Goal: Task Accomplishment & Management: Use online tool/utility

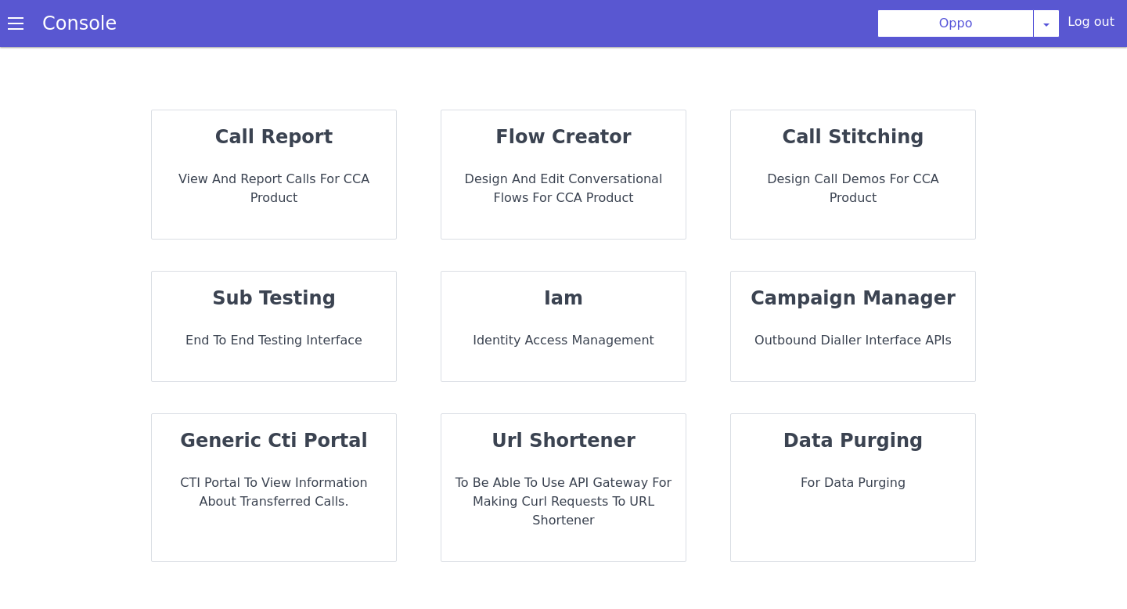
click at [517, 156] on div "flow creator Design and Edit Conversational flows for CCA Product" at bounding box center [563, 174] width 244 height 128
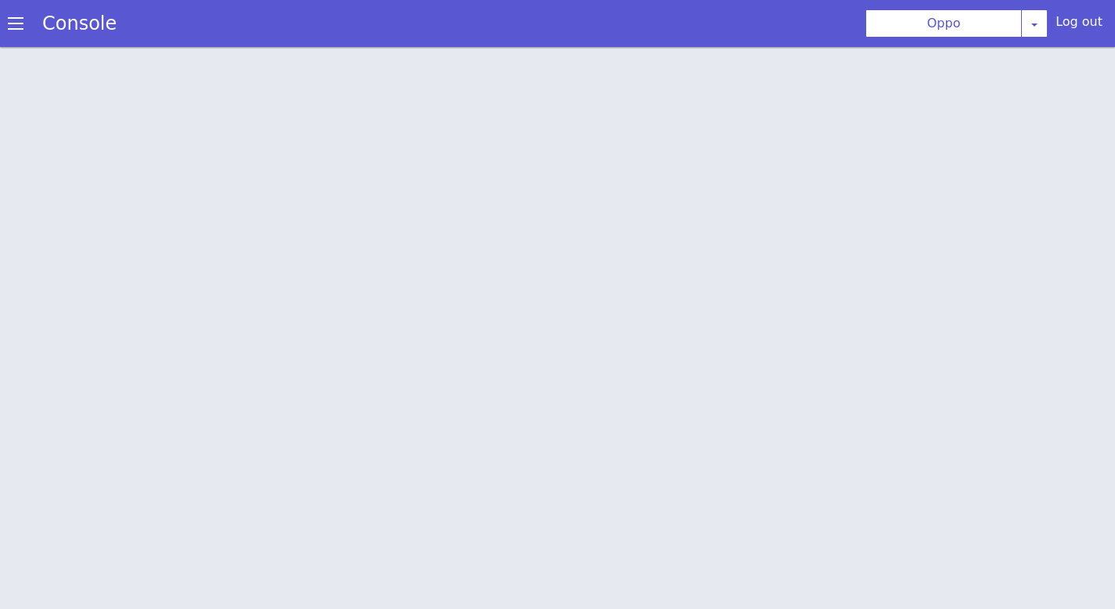
scroll to position [5, 0]
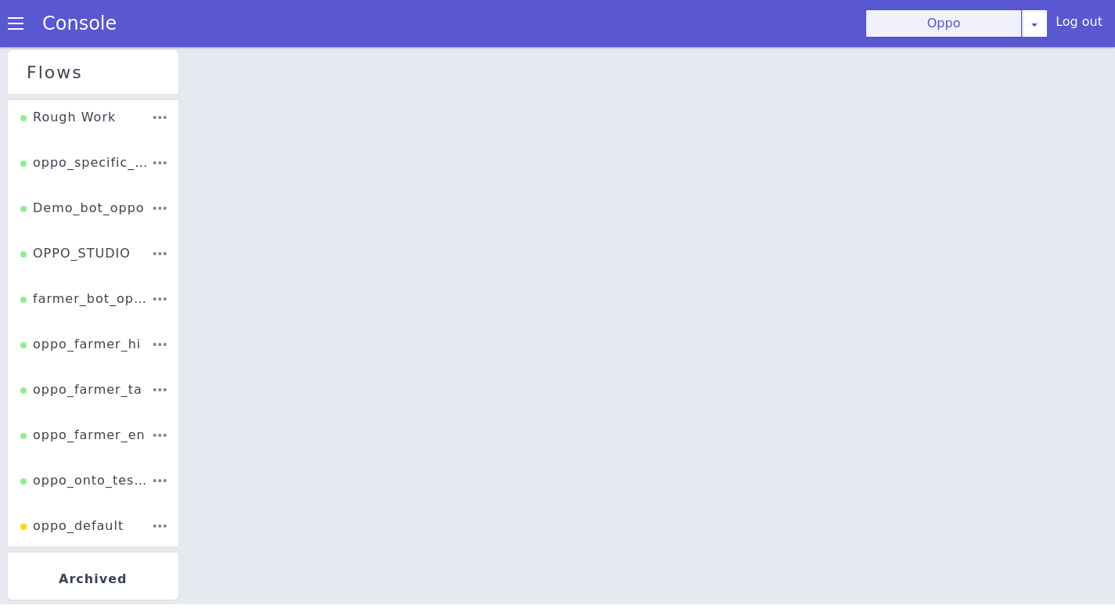
click at [943, 19] on button "Oppo" at bounding box center [944, 23] width 157 height 28
click at [925, 22] on button "Oppo" at bounding box center [944, 23] width 157 height 28
click at [931, 27] on button "Oppo" at bounding box center [944, 23] width 157 height 28
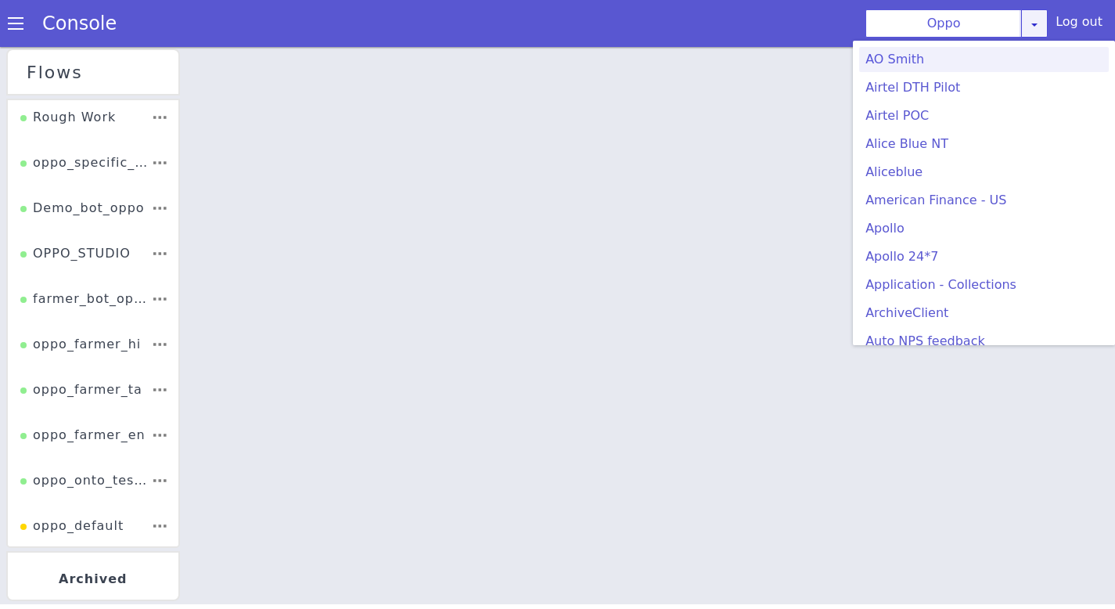
click at [1041, 27] on icon at bounding box center [1034, 24] width 13 height 13
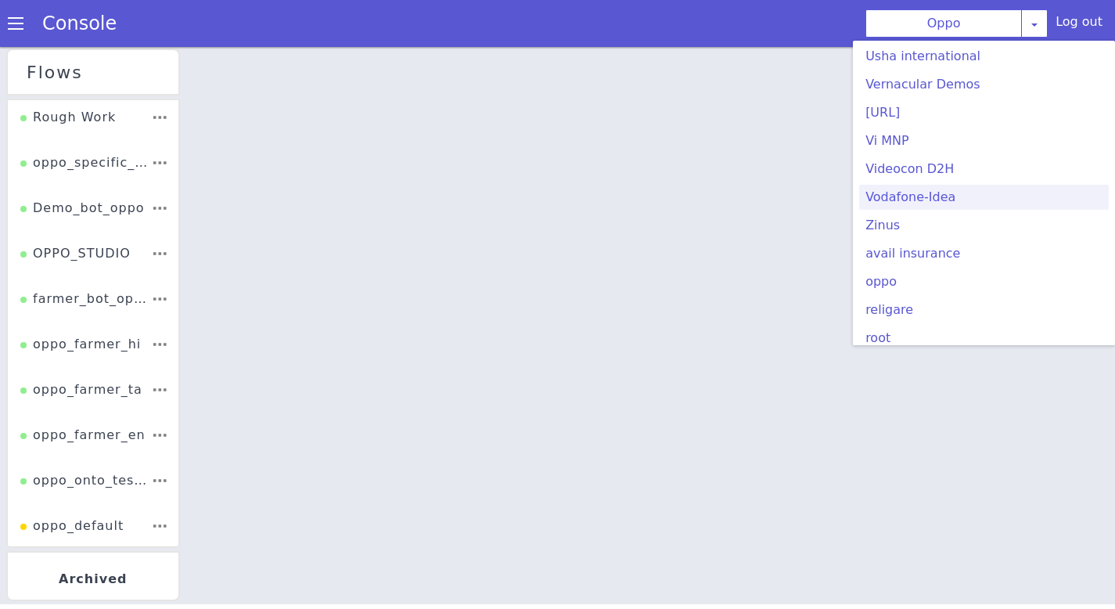
scroll to position [257, 0]
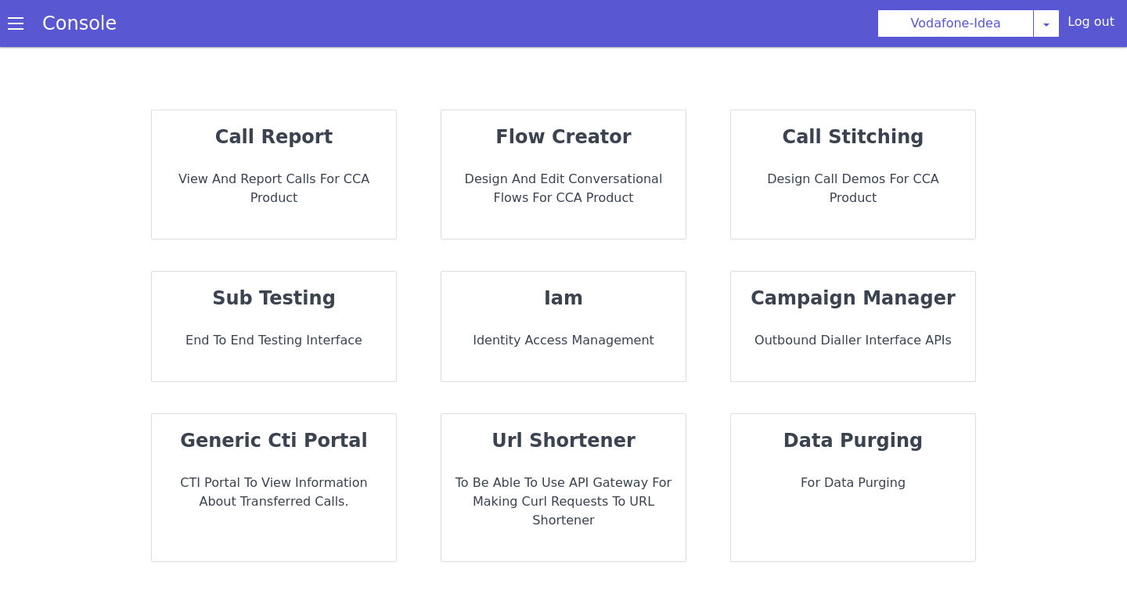
click at [552, 147] on strong "flow creator" at bounding box center [562, 137] width 135 height 22
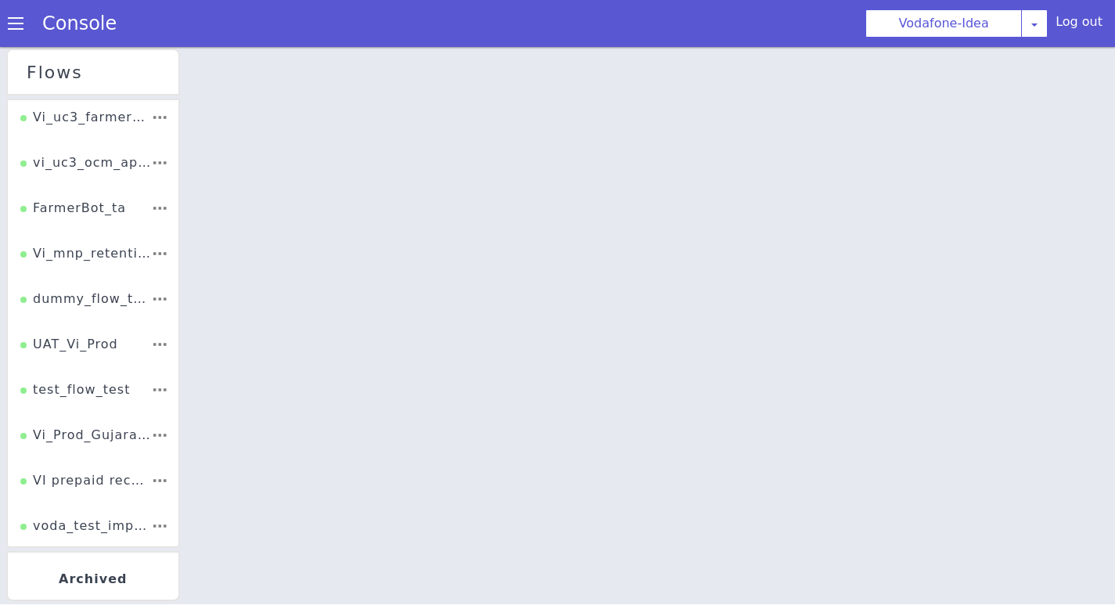
click at [538, 294] on div at bounding box center [651, 326] width 930 height 562
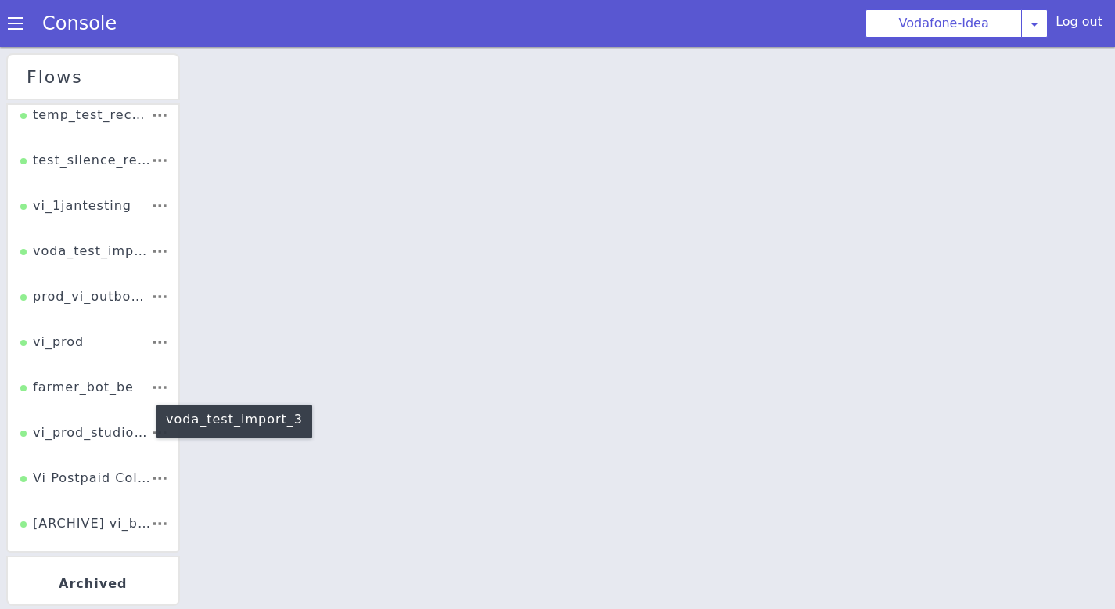
scroll to position [553, 0]
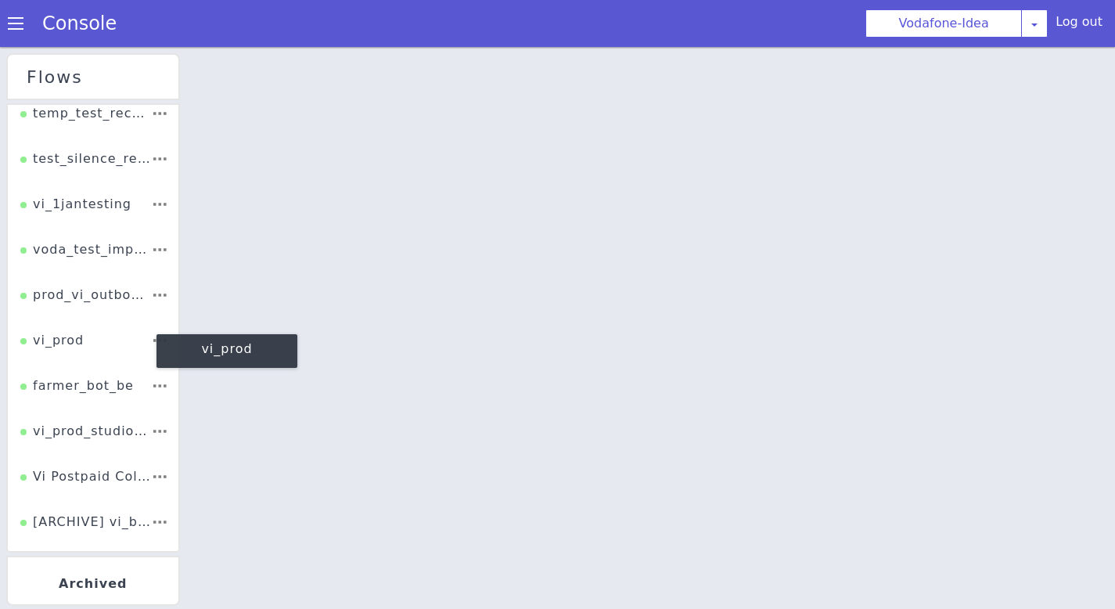
click at [71, 336] on div "vi_prod" at bounding box center [51, 346] width 63 height 30
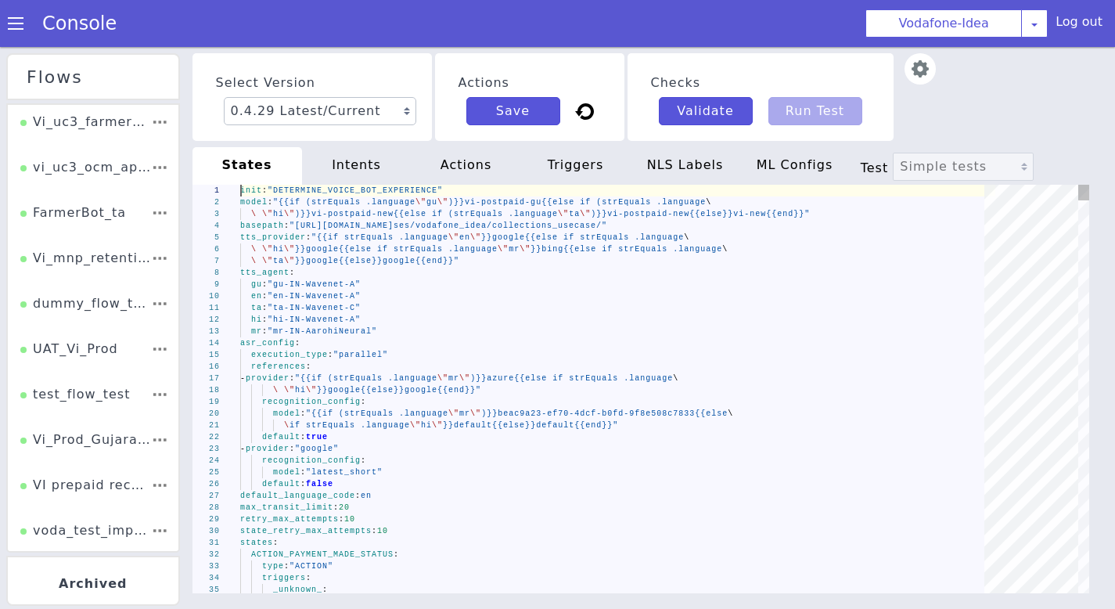
scroll to position [0, 444]
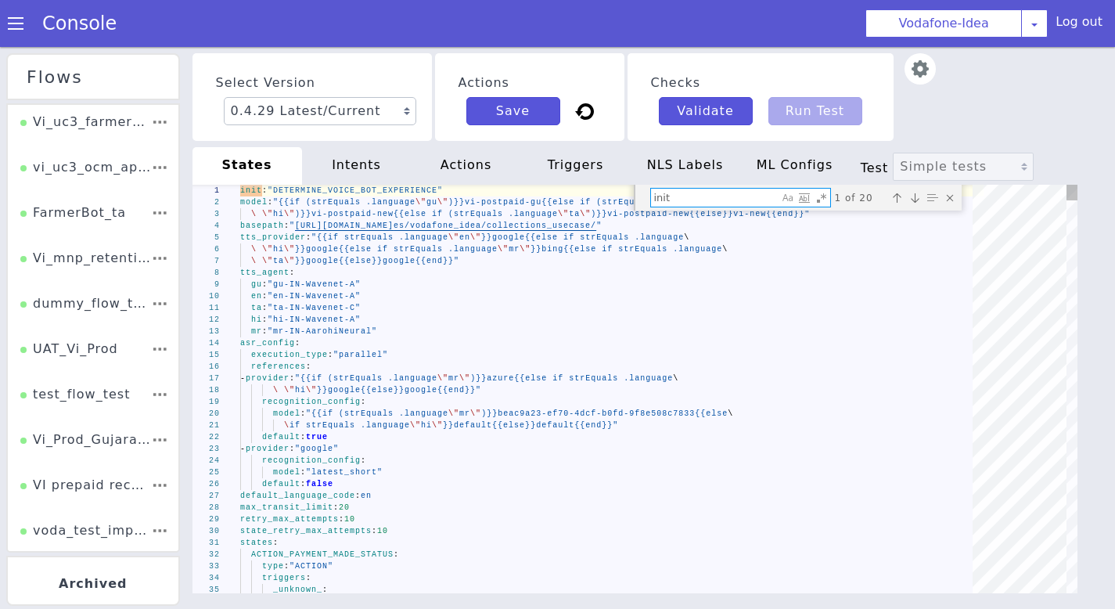
type textarea "- "HANGUP_USER_AGITATED_1" append_nlsml_lang_code: true ACTION_PROBABLE_CHURN_S…"
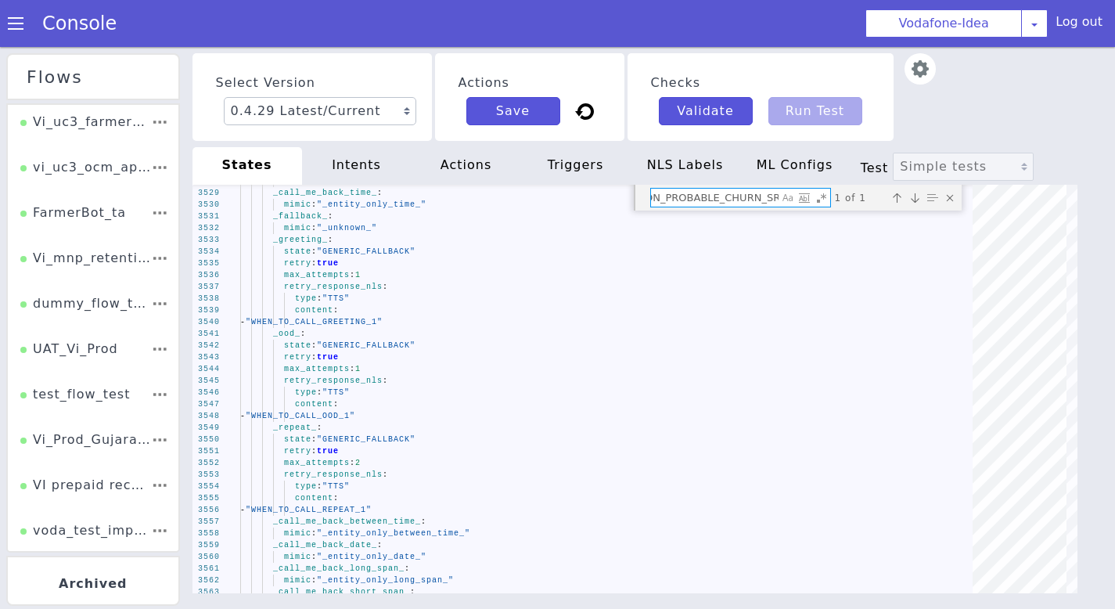
type textarea "ACTION_PROBABLE_CHURN_SR"
click at [456, 166] on div "actions" at bounding box center [467, 166] width 110 height 38
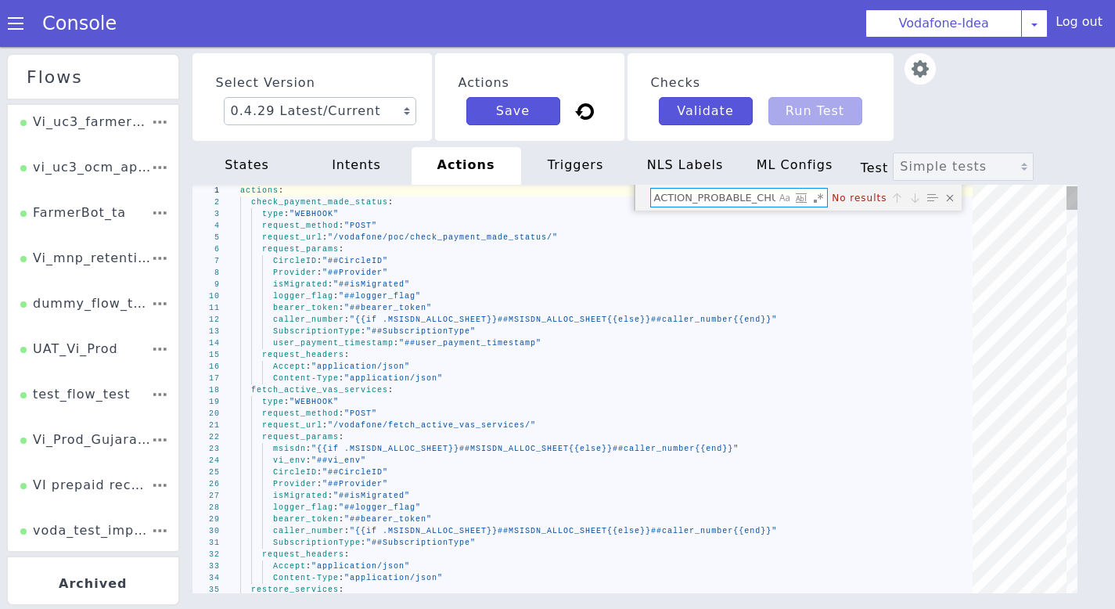
scroll to position [0, 32]
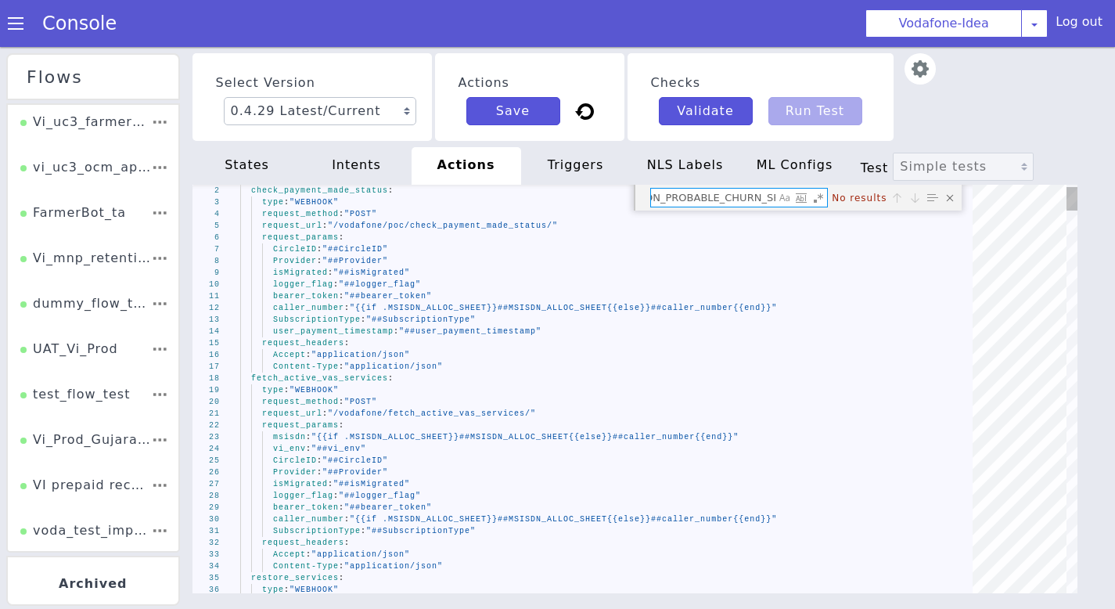
type textarea "ACTION_PROBABLE_CHURN_SR"
click at [240, 171] on div "states" at bounding box center [248, 166] width 110 height 38
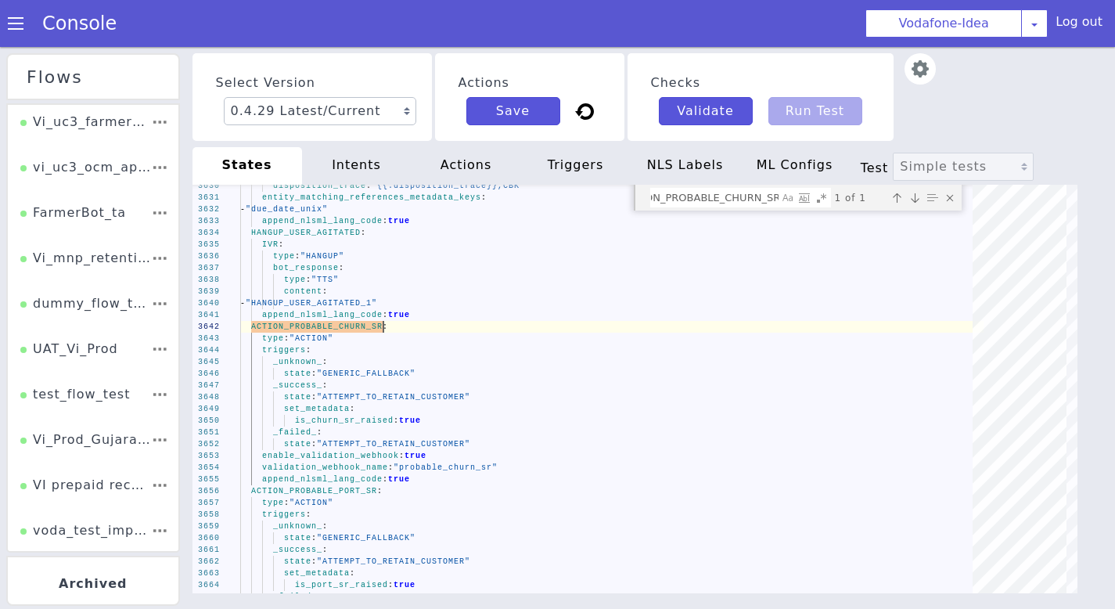
click at [480, 157] on div "actions" at bounding box center [476, 161] width 112 height 44
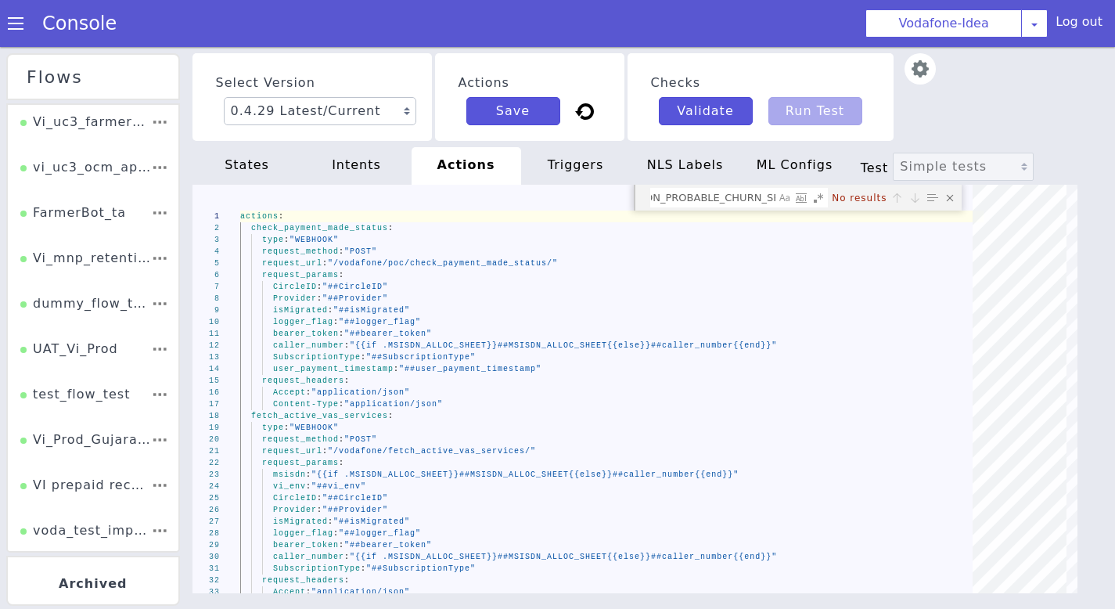
click at [263, 167] on div "states" at bounding box center [248, 166] width 110 height 38
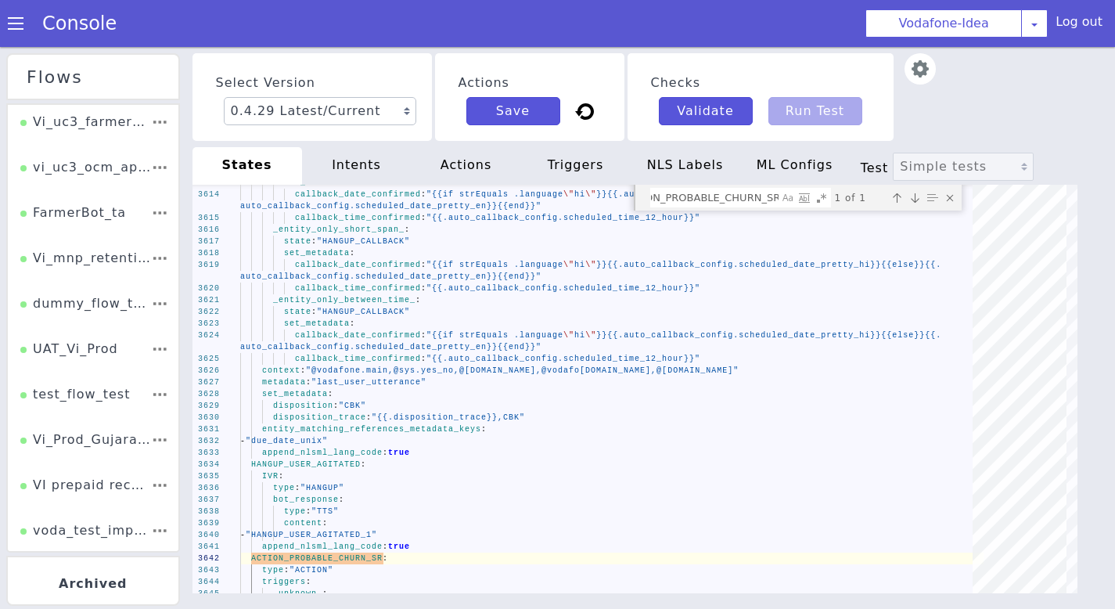
click at [477, 163] on div "actions" at bounding box center [467, 166] width 110 height 38
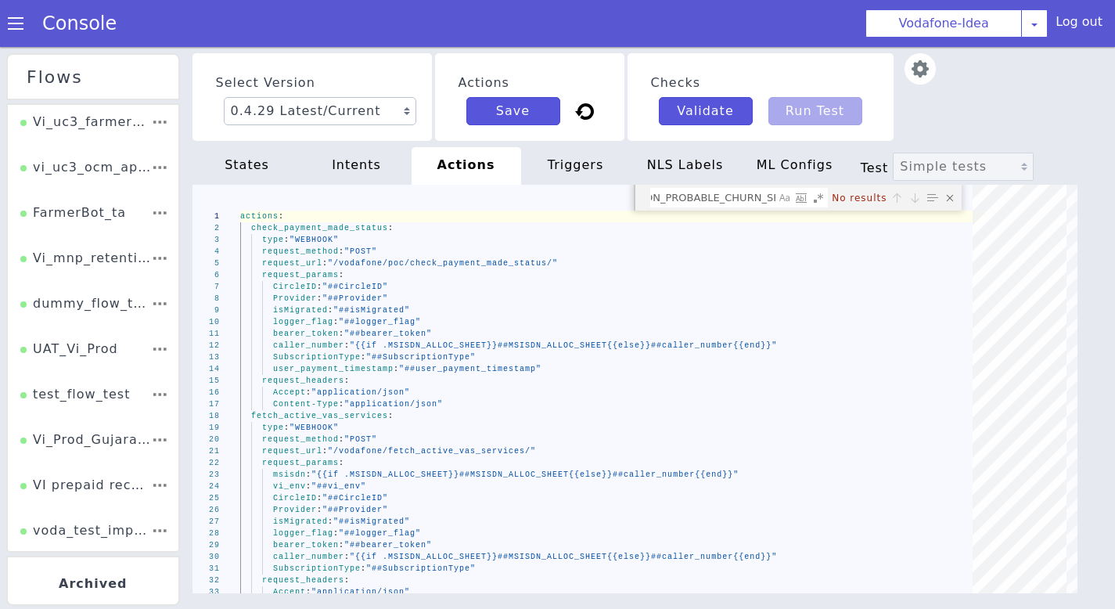
click at [236, 167] on div "states" at bounding box center [258, 147] width 112 height 44
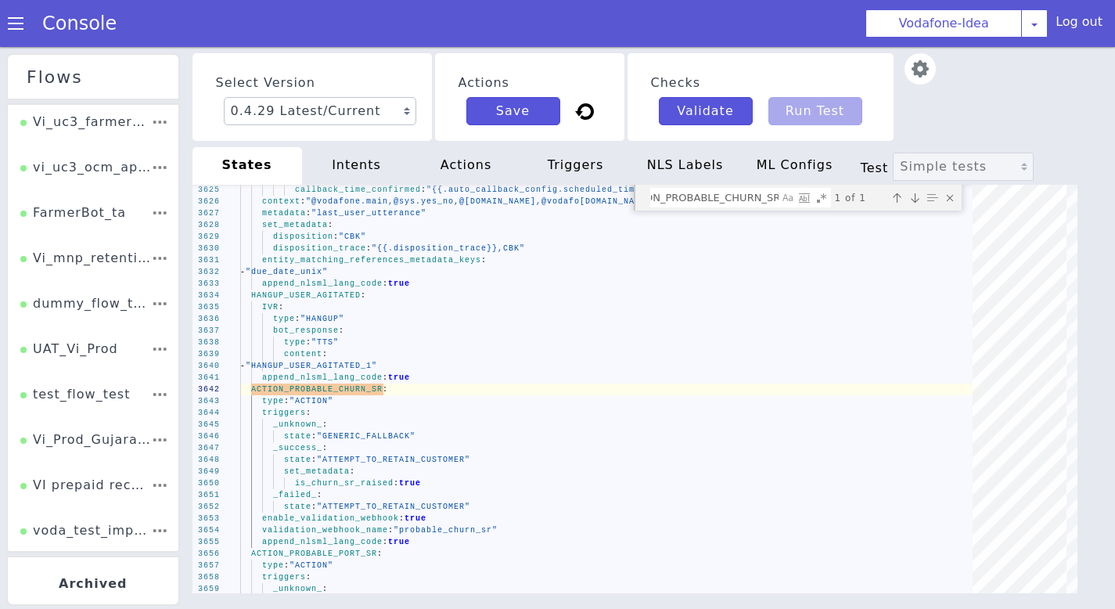
click at [459, 154] on div "actions" at bounding box center [476, 161] width 112 height 44
type textarea "actions: check_payment_made_status: type: "WEBHOOK" request_method: "POST" requ…"
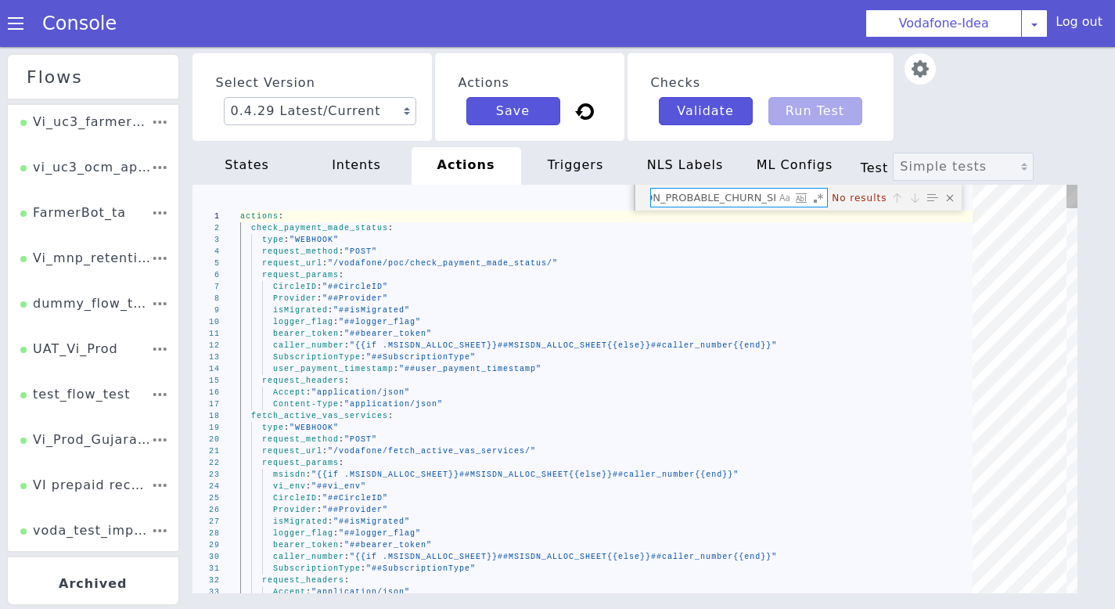
click at [746, 195] on textarea "ACTION_PROBABLE_CHURN_SR" at bounding box center [721, 208] width 126 height 26
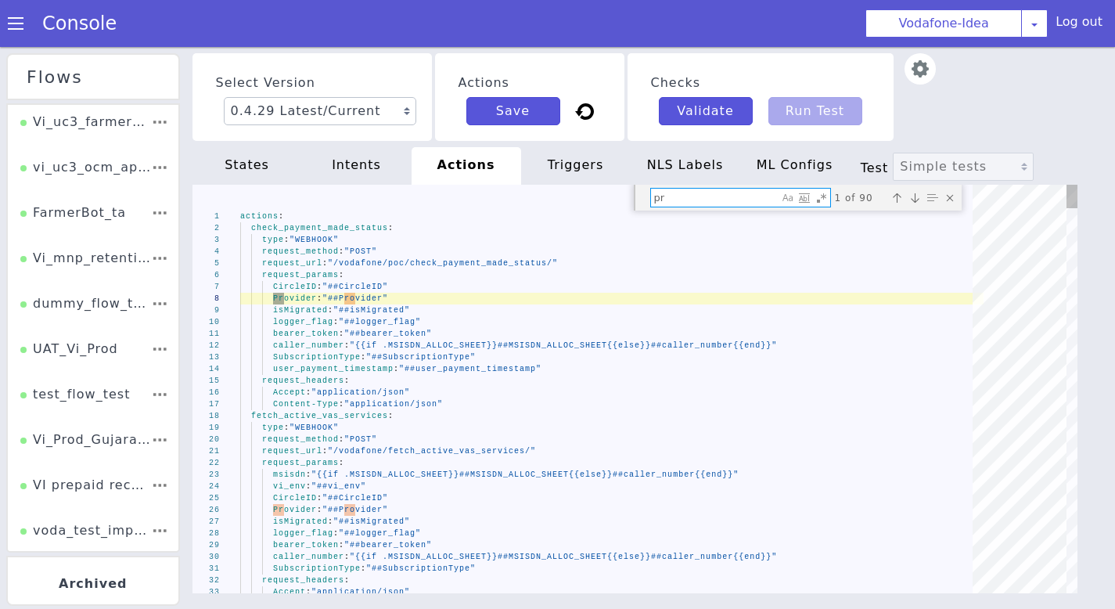
type textarea "pro"
type textarea "intent: "inform_issue" intents_info: "##intents_info" request_headers: Accept: …"
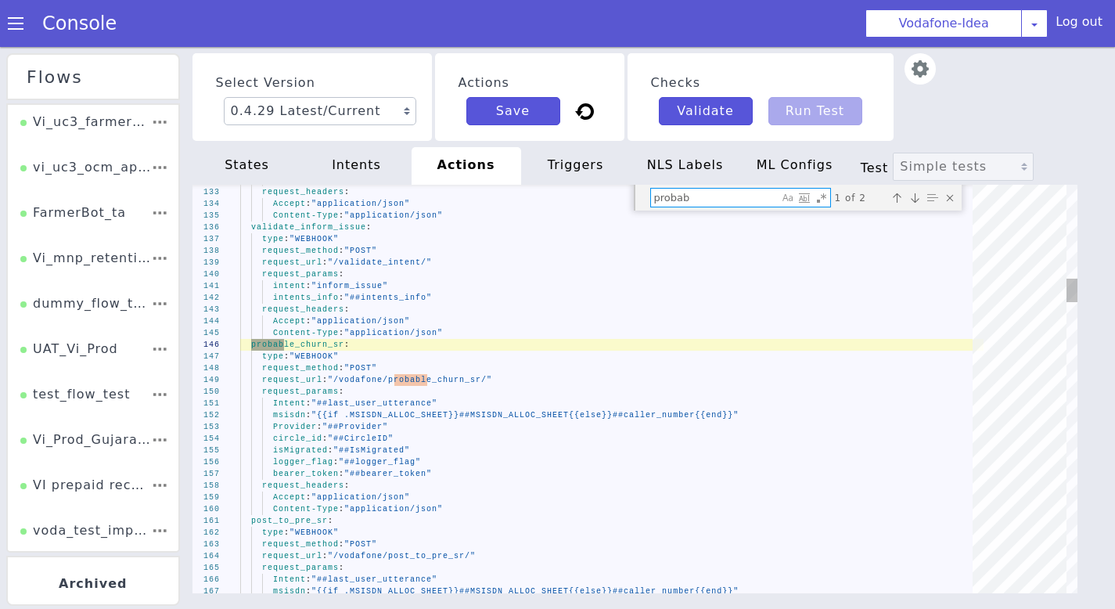
type textarea "probab"
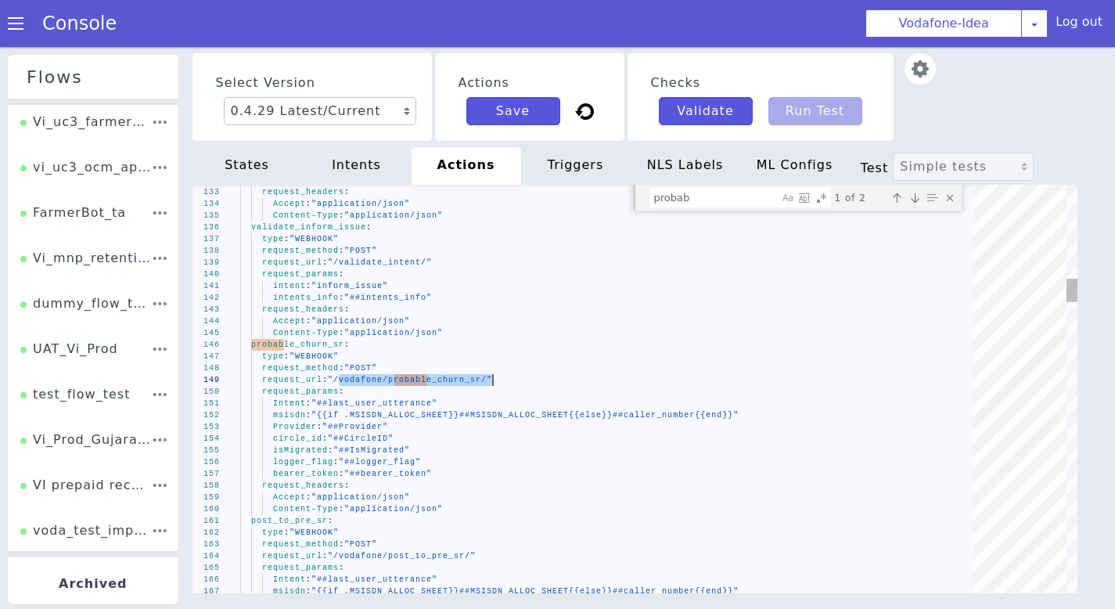
drag, startPoint x: 333, startPoint y: 380, endPoint x: 487, endPoint y: 379, distance: 153.4
click at [245, 164] on div "states" at bounding box center [251, 157] width 110 height 41
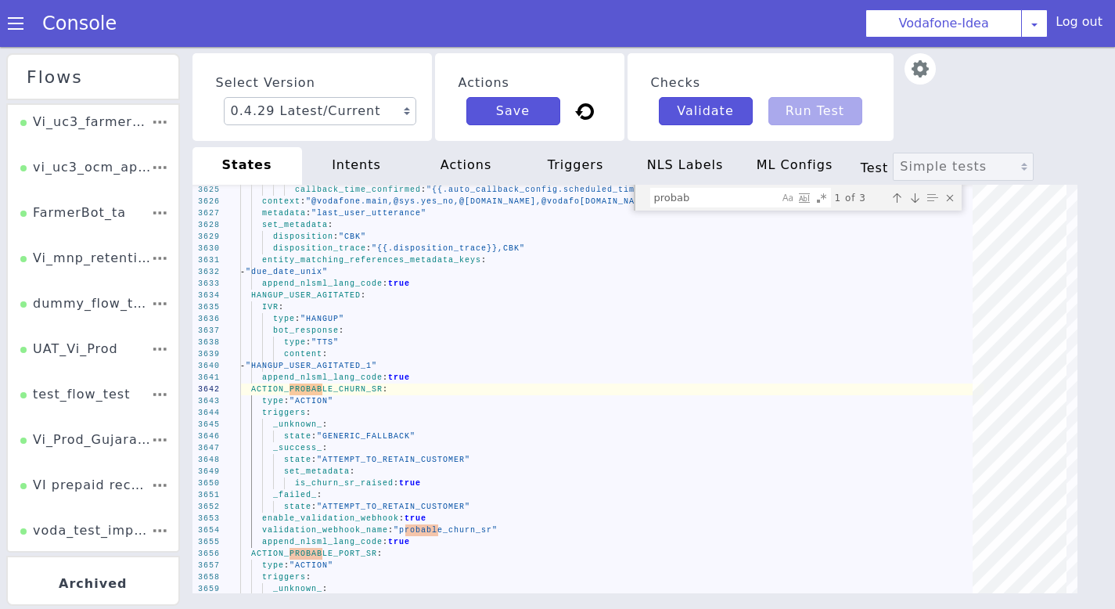
click at [467, 180] on div "actions" at bounding box center [471, 163] width 110 height 41
type textarea "intent: "inform_issue" intents_info: "##intents_info" request_headers: Accept: …"
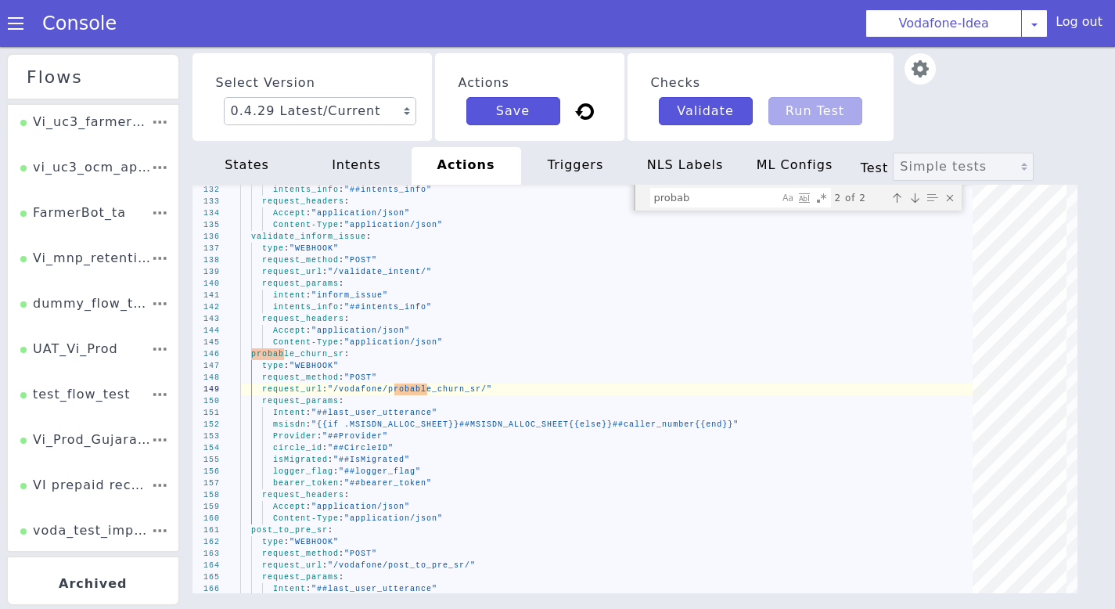
click at [674, 174] on div "NLS Labels" at bounding box center [686, 166] width 110 height 38
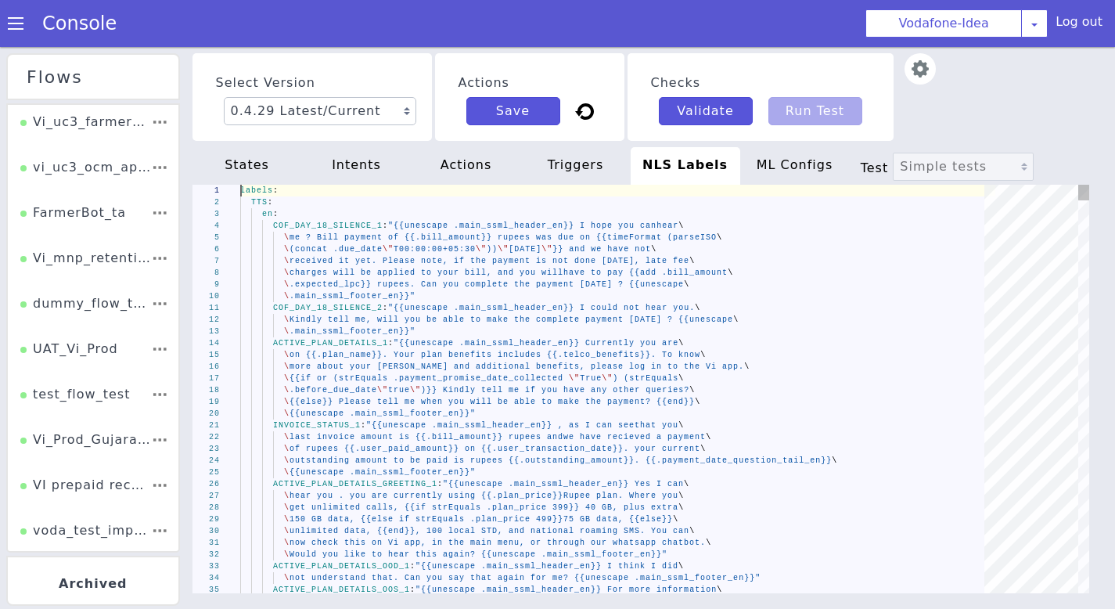
scroll to position [0, 235]
click at [578, 167] on div "triggers" at bounding box center [580, 166] width 110 height 41
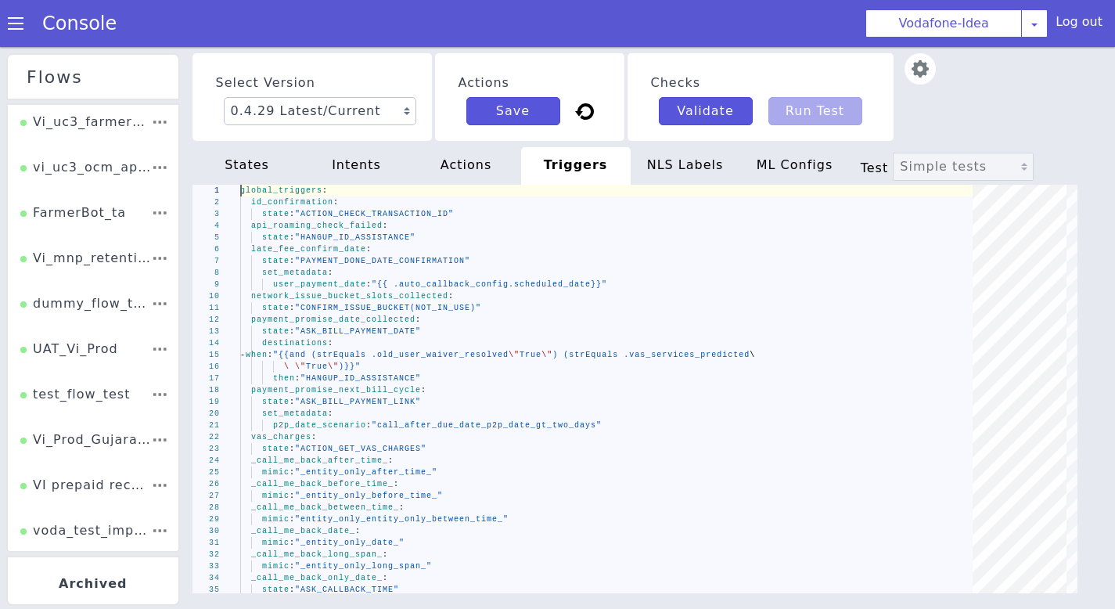
click at [579, 165] on div "actions" at bounding box center [628, 156] width 99 height 109
type textarea "intent: "inform_issue" intents_info: "##intents_info" request_headers: Accept: …"
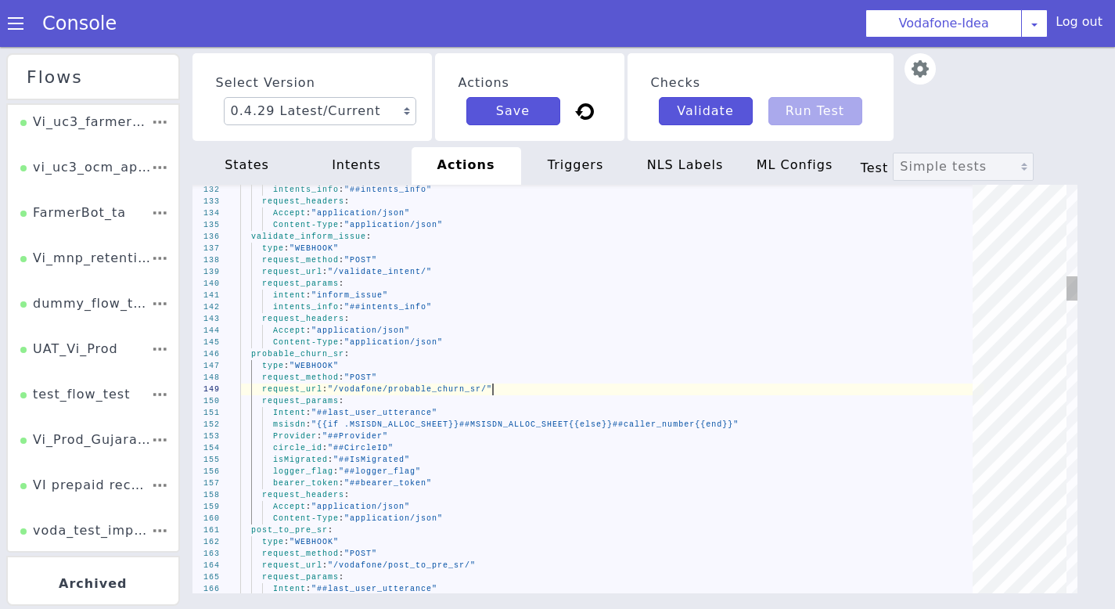
click at [548, 247] on span ""/vodafone/probable_churn_sr/"" at bounding box center [601, 178] width 106 height 136
